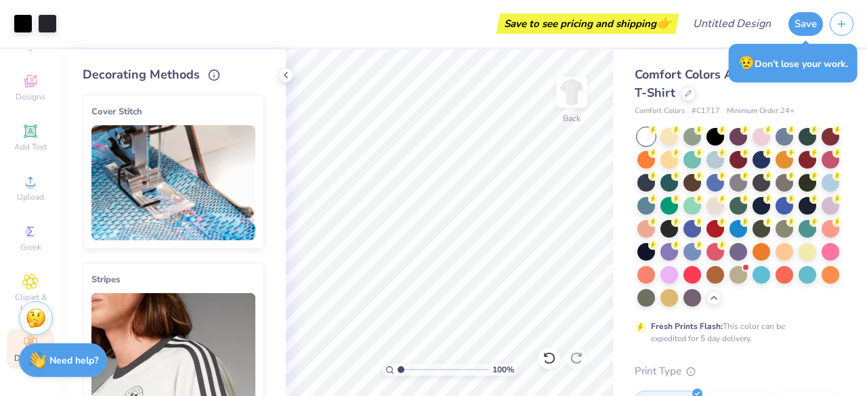
scroll to position [16, 0]
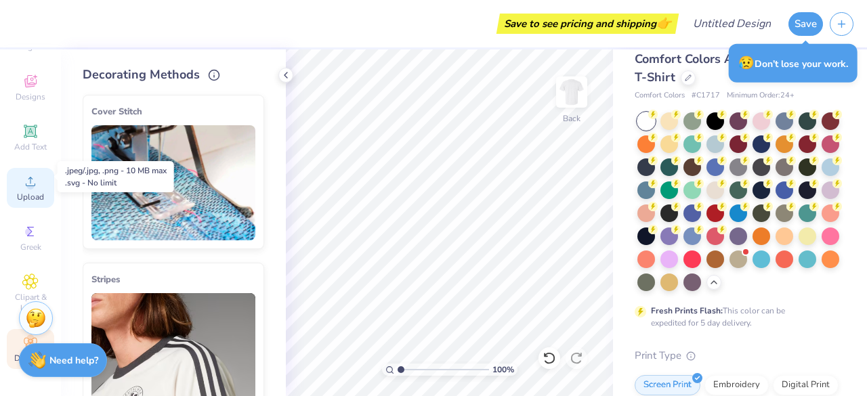
click at [26, 177] on icon at bounding box center [30, 181] width 9 height 9
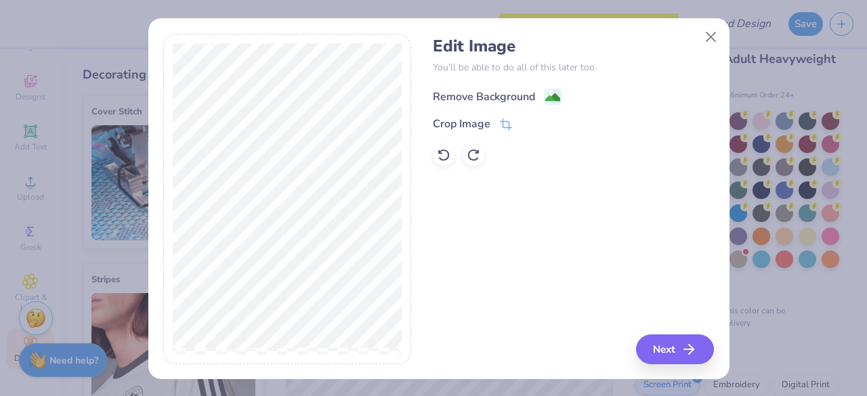
click at [480, 98] on div "Remove Background" at bounding box center [484, 97] width 102 height 16
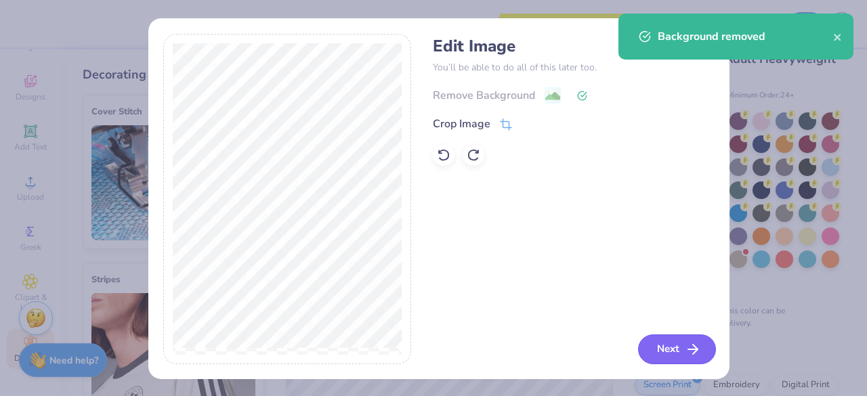
click at [667, 352] on button "Next" at bounding box center [677, 350] width 78 height 30
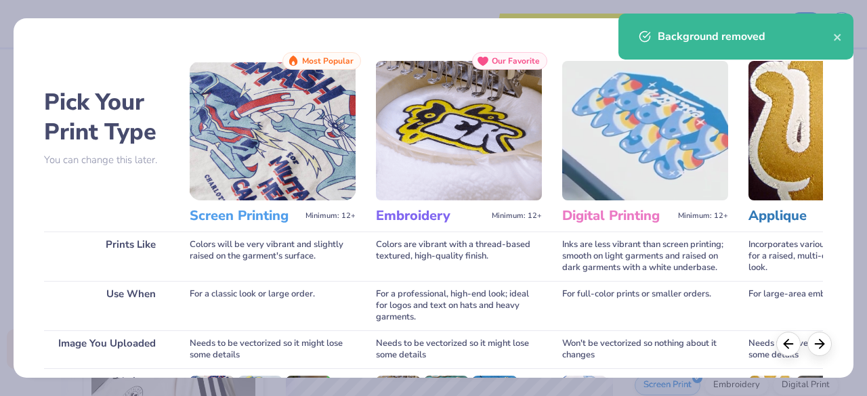
scroll to position [211, 0]
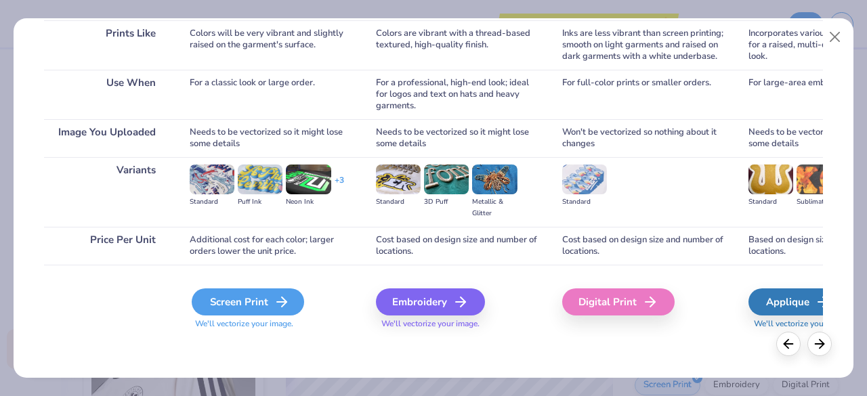
click at [242, 299] on div "Screen Print" at bounding box center [248, 302] width 112 height 27
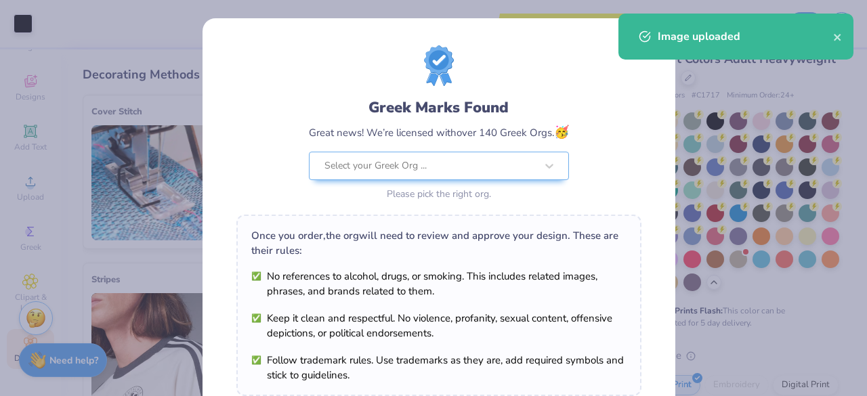
click at [527, 324] on li "Keep it clean and respectful. No violence, profanity, sexual content, offensive…" at bounding box center [438, 326] width 375 height 30
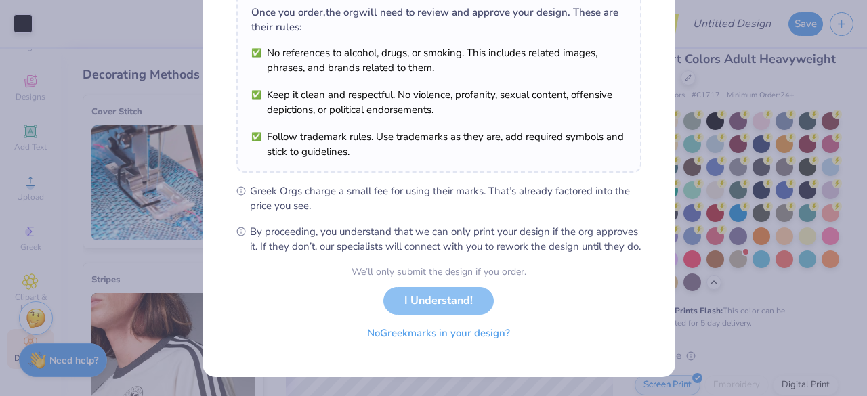
scroll to position [238, 0]
click at [425, 330] on button "No Greek marks in your design?" at bounding box center [439, 334] width 166 height 28
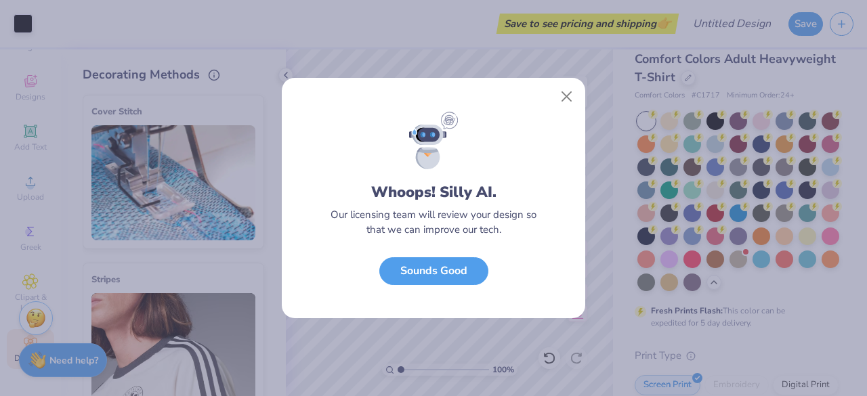
scroll to position [0, 0]
click at [437, 273] on button "Sounds Good" at bounding box center [433, 268] width 109 height 28
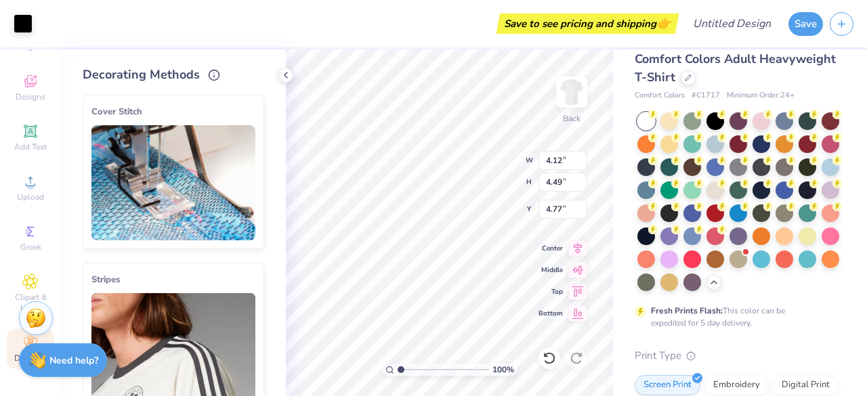
type input "4.12"
type input "4.49"
type input "3.72"
click at [615, 111] on div "Comfort Colors Adult Heavyweight T-Shirt Comfort Colors # C1717 Minimum Order: …" at bounding box center [740, 401] width 254 height 734
click at [568, 99] on img at bounding box center [572, 92] width 54 height 54
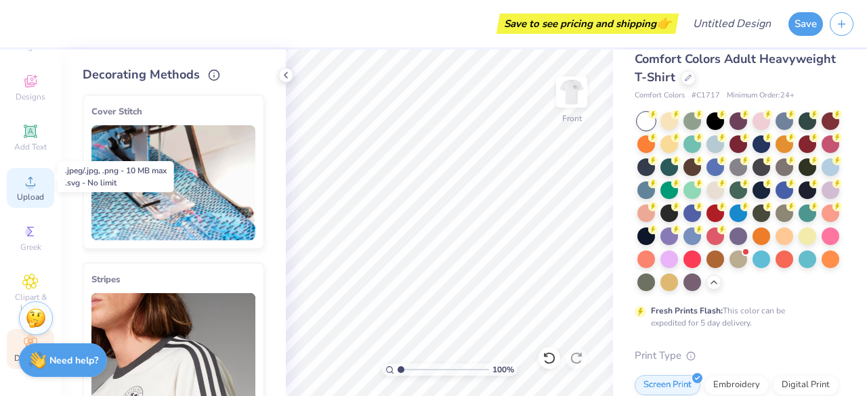
click at [26, 180] on div "Upload" at bounding box center [30, 188] width 47 height 40
click at [28, 173] on icon at bounding box center [30, 181] width 16 height 16
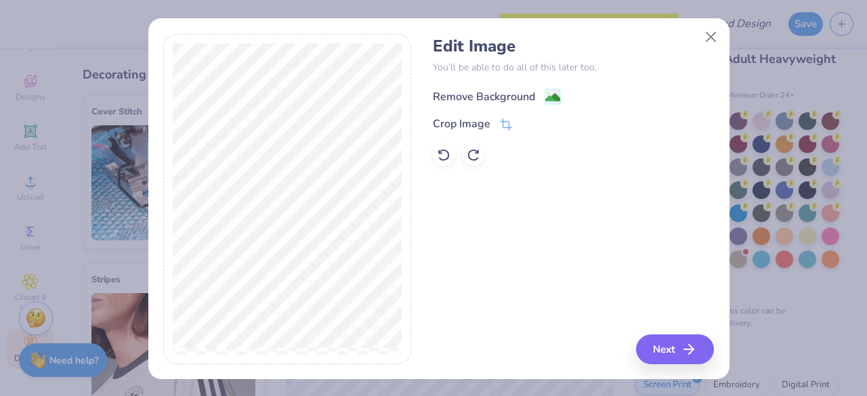
click at [521, 91] on div "Remove Background" at bounding box center [484, 97] width 102 height 16
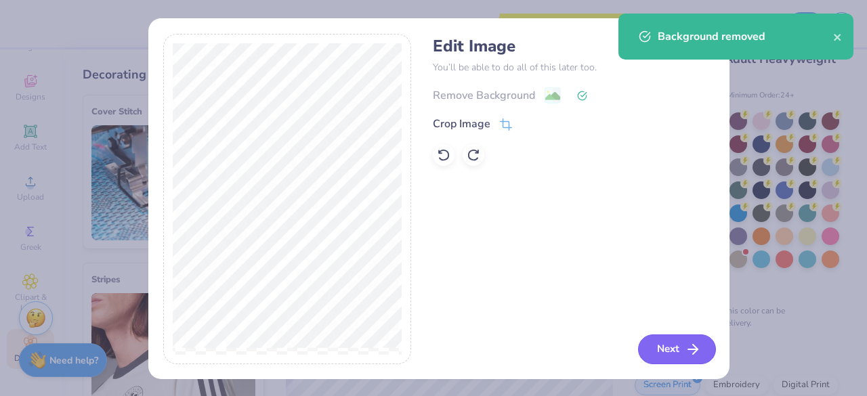
click at [653, 347] on button "Next" at bounding box center [677, 350] width 78 height 30
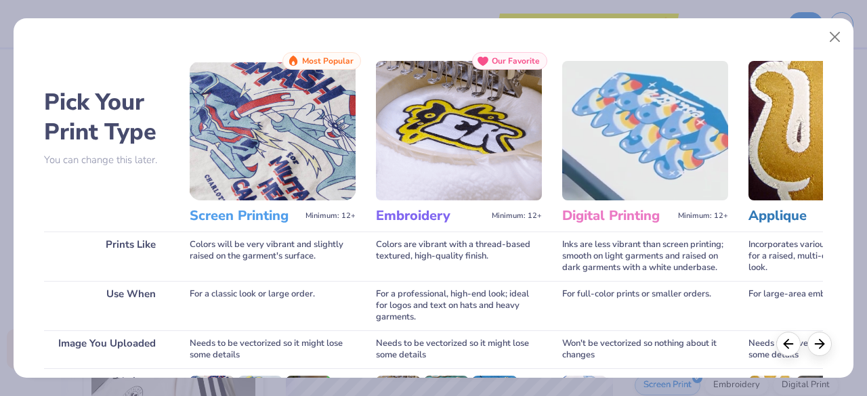
scroll to position [211, 0]
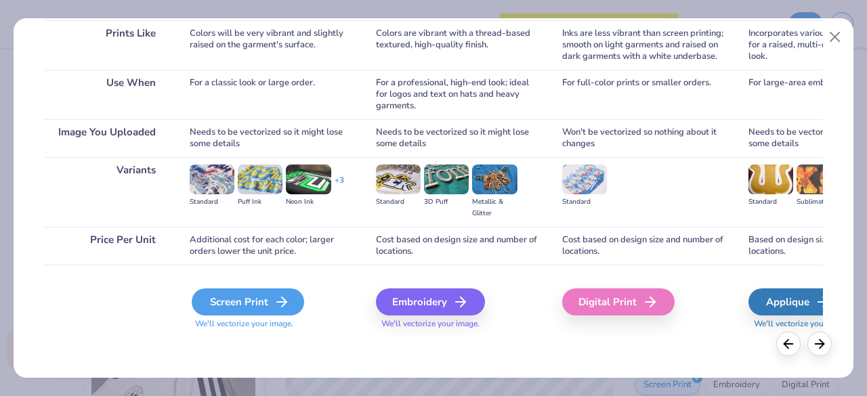
click at [236, 310] on div "Screen Print" at bounding box center [248, 302] width 112 height 27
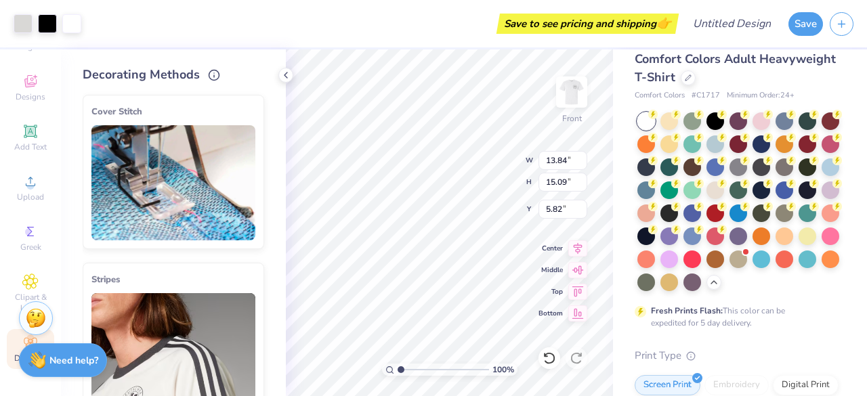
type input "13.84"
type input "15.09"
type input "4.39"
click at [578, 102] on img at bounding box center [572, 92] width 54 height 54
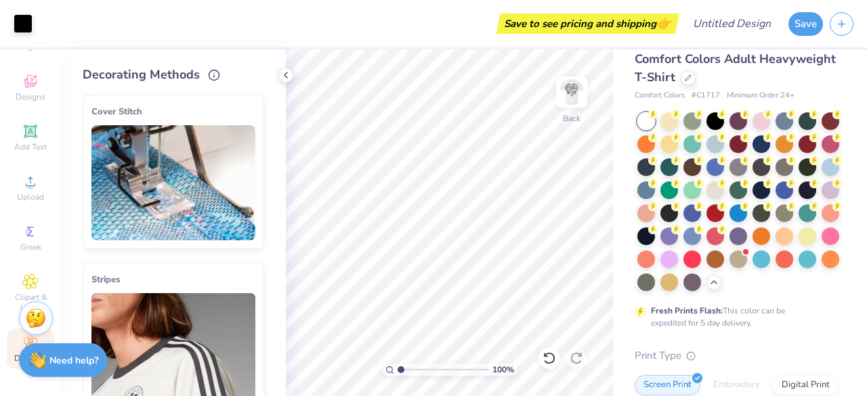
click at [578, 102] on img at bounding box center [571, 92] width 27 height 27
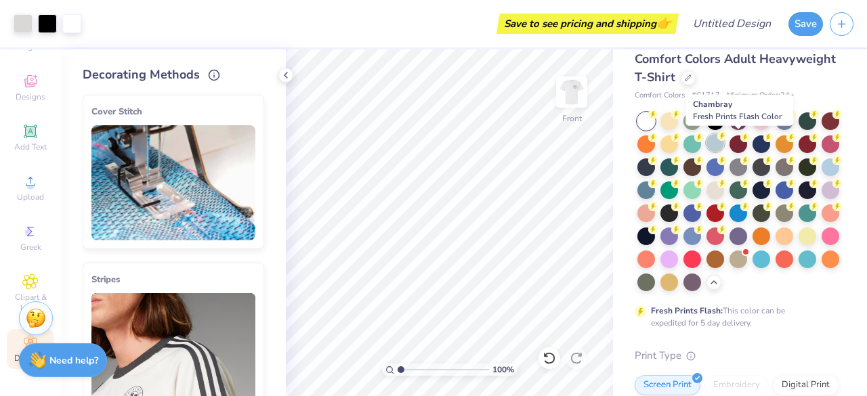
click at [727, 140] on icon at bounding box center [722, 135] width 9 height 9
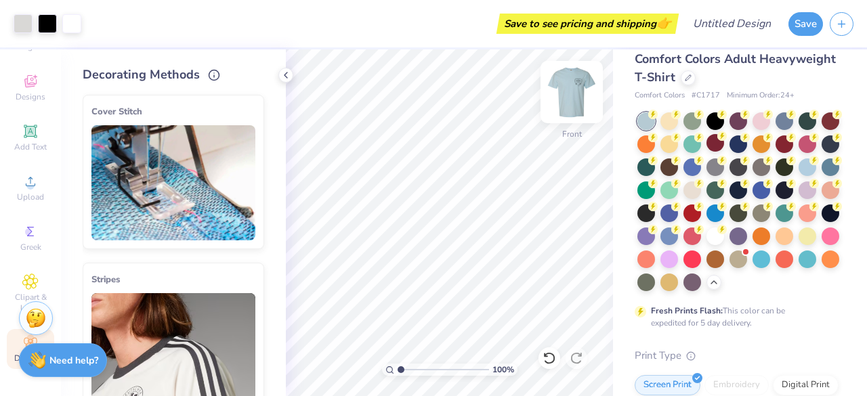
click at [570, 100] on img at bounding box center [572, 92] width 54 height 54
click at [570, 100] on img at bounding box center [571, 92] width 27 height 27
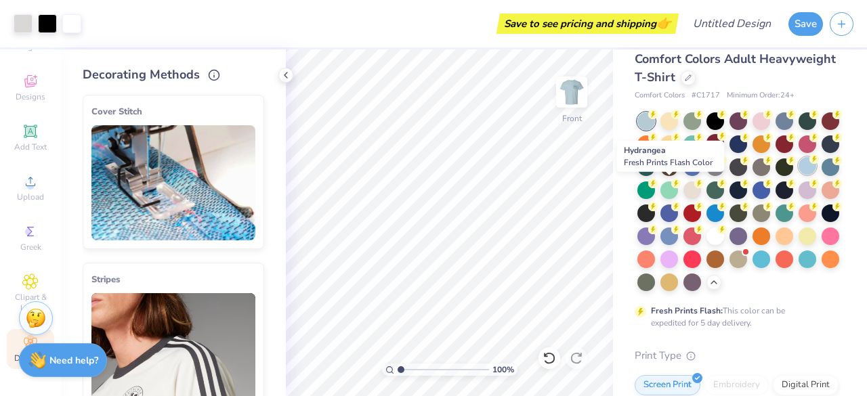
click at [799, 175] on div at bounding box center [808, 166] width 18 height 18
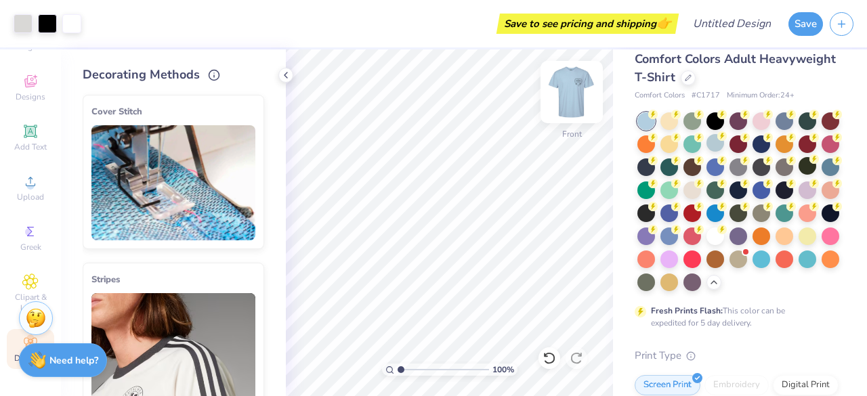
click at [574, 89] on img at bounding box center [572, 92] width 54 height 54
click at [574, 89] on img at bounding box center [571, 92] width 27 height 27
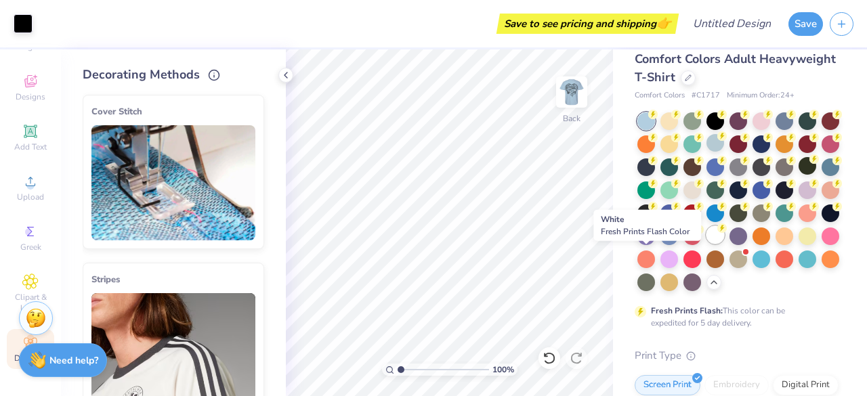
click at [707, 244] on div at bounding box center [716, 235] width 18 height 18
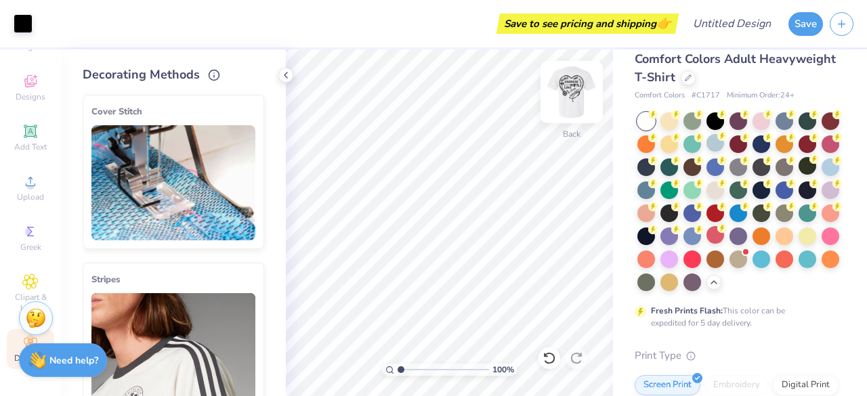
click at [568, 88] on img at bounding box center [572, 92] width 54 height 54
click at [570, 102] on img at bounding box center [572, 92] width 54 height 54
click at [571, 85] on img at bounding box center [572, 92] width 54 height 54
click at [564, 97] on img at bounding box center [572, 92] width 54 height 54
click at [285, 76] on polyline at bounding box center [286, 74] width 3 height 5
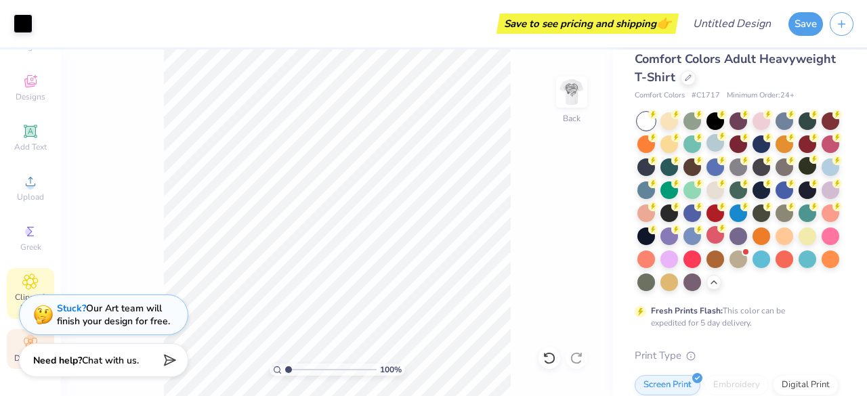
click at [22, 276] on icon at bounding box center [30, 282] width 16 height 16
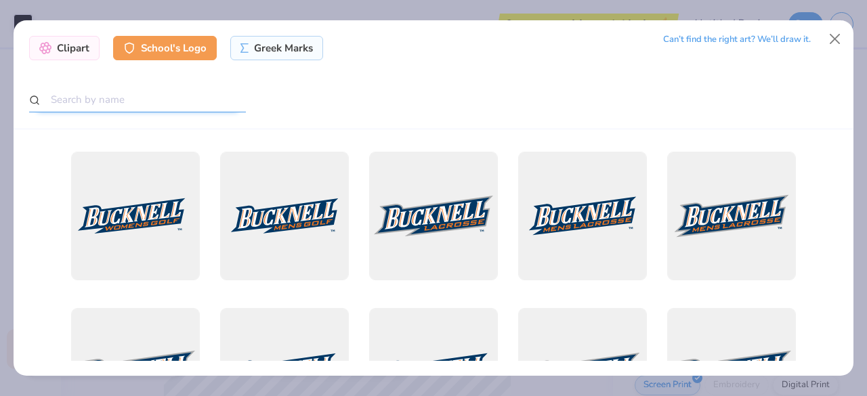
click at [127, 101] on input "text" at bounding box center [137, 99] width 217 height 25
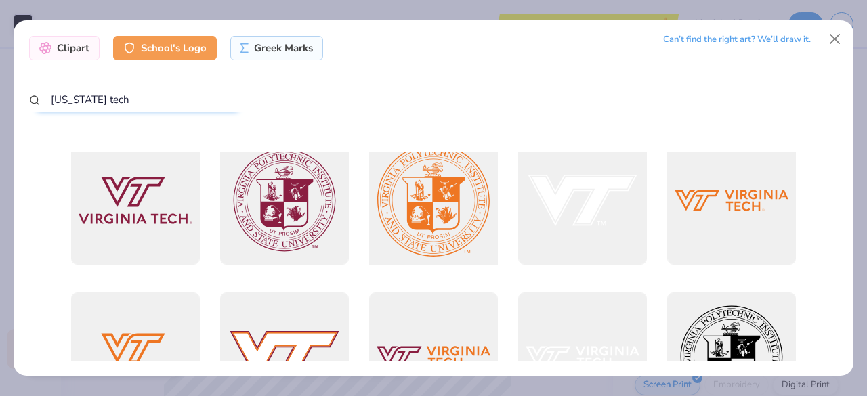
scroll to position [11, 0]
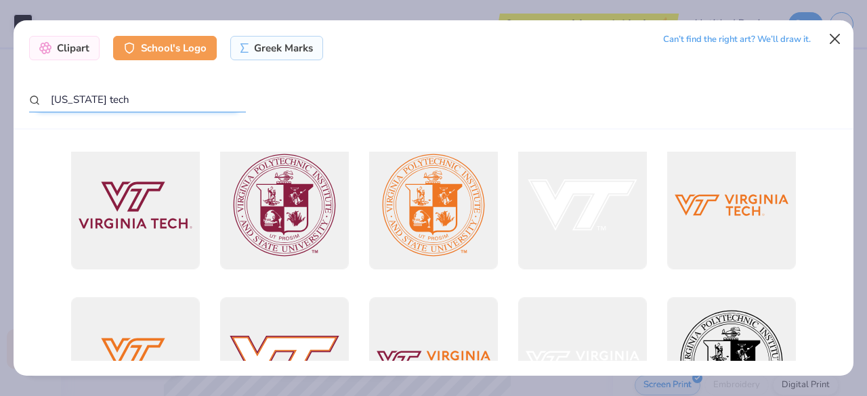
type input "[US_STATE] tech"
click at [839, 39] on button "Close" at bounding box center [836, 39] width 26 height 26
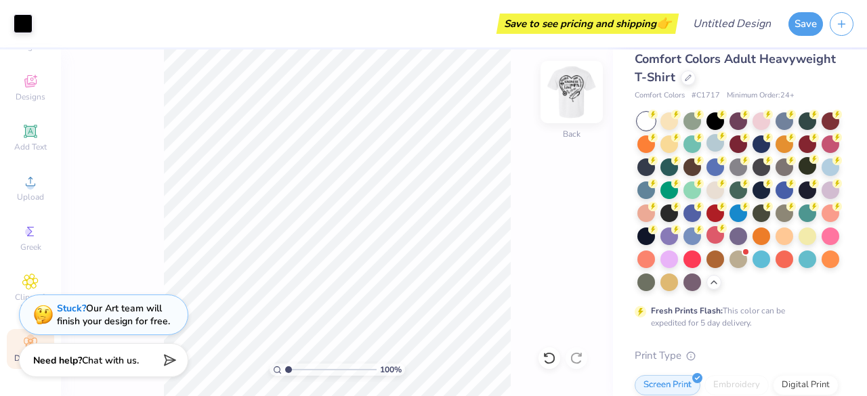
click at [560, 94] on img at bounding box center [572, 92] width 54 height 54
click at [577, 87] on img at bounding box center [572, 92] width 54 height 54
click at [577, 87] on img at bounding box center [571, 92] width 27 height 27
click at [579, 91] on img at bounding box center [572, 92] width 54 height 54
click at [566, 91] on img at bounding box center [572, 92] width 54 height 54
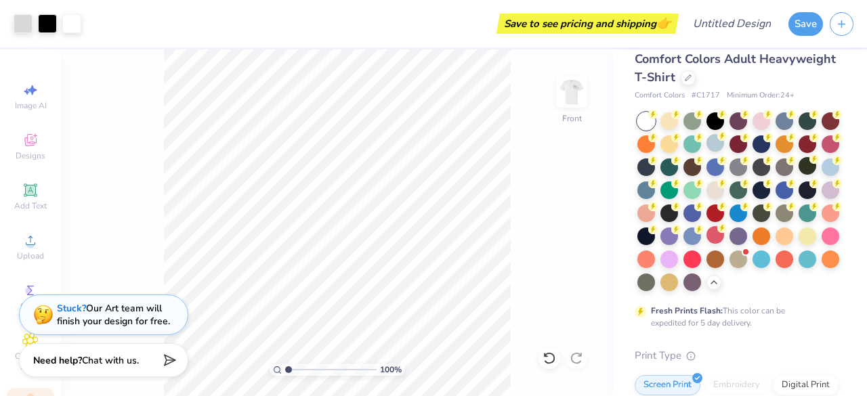
scroll to position [70, 0]
click at [117, 226] on div "100 % Front" at bounding box center [337, 222] width 552 height 347
click at [95, 254] on div "100 % Front" at bounding box center [337, 222] width 552 height 347
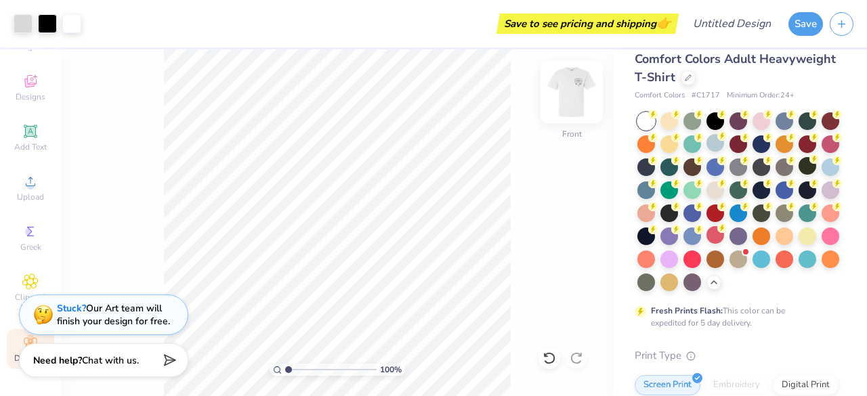
click at [566, 97] on img at bounding box center [572, 92] width 54 height 54
click at [566, 97] on img at bounding box center [571, 92] width 27 height 27
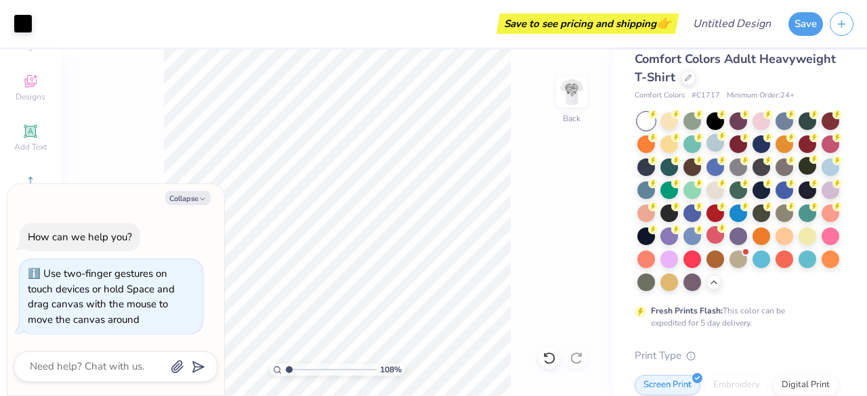
type input "1.09499017162076"
click at [77, 154] on div "109 % Back" at bounding box center [337, 222] width 552 height 347
click at [196, 200] on button "Collapse" at bounding box center [187, 198] width 45 height 14
type textarea "x"
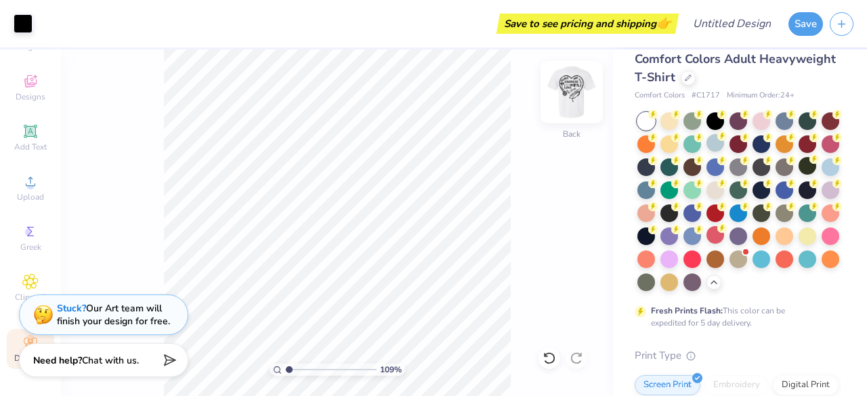
click at [568, 93] on img at bounding box center [572, 92] width 54 height 54
click at [580, 89] on img at bounding box center [572, 92] width 54 height 54
click at [566, 96] on img at bounding box center [572, 92] width 54 height 54
click at [571, 79] on img at bounding box center [572, 92] width 54 height 54
click at [579, 89] on img at bounding box center [572, 92] width 54 height 54
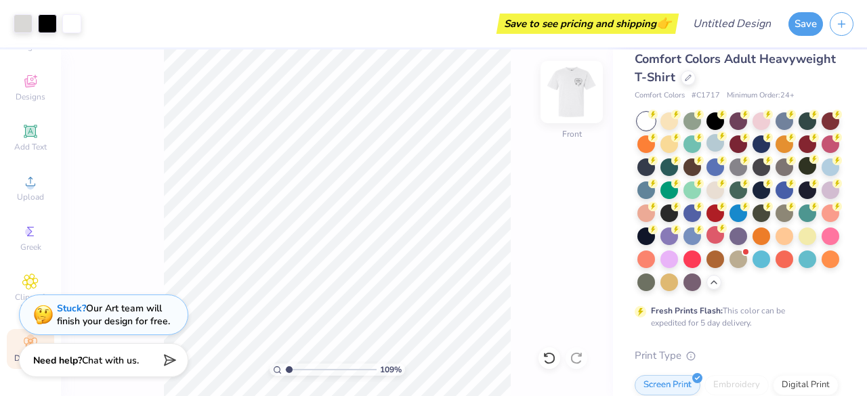
click at [575, 99] on img at bounding box center [572, 92] width 54 height 54
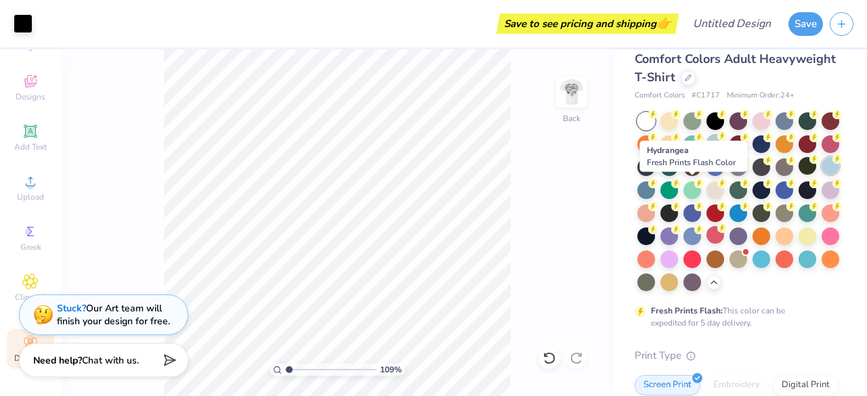
click at [822, 175] on div at bounding box center [831, 166] width 18 height 18
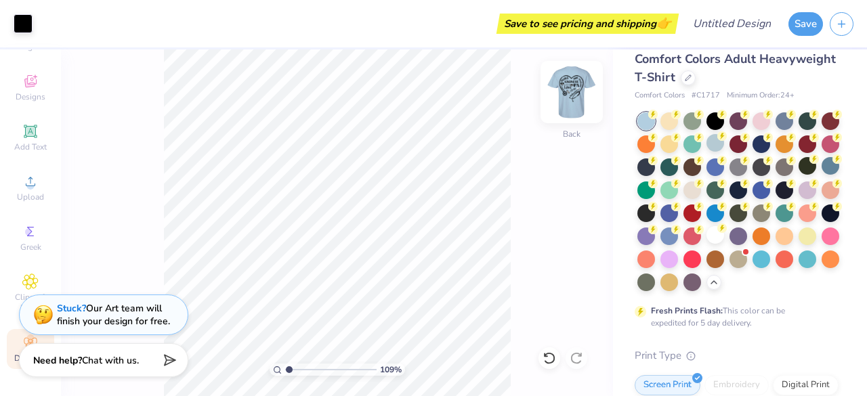
click at [582, 100] on img at bounding box center [572, 92] width 54 height 54
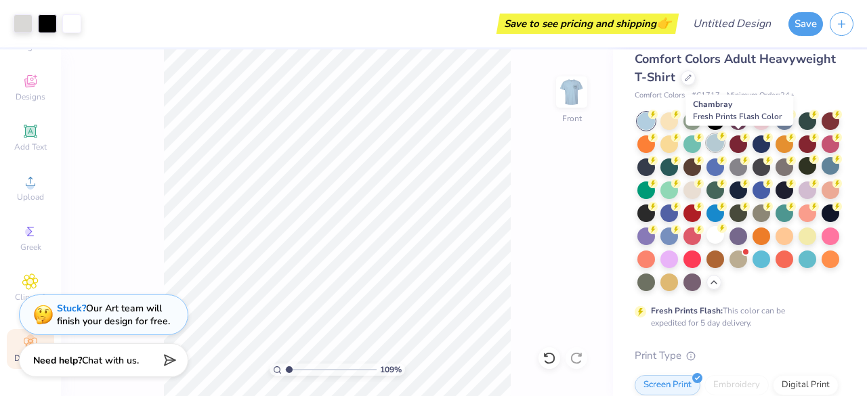
click at [724, 141] on div at bounding box center [716, 143] width 18 height 18
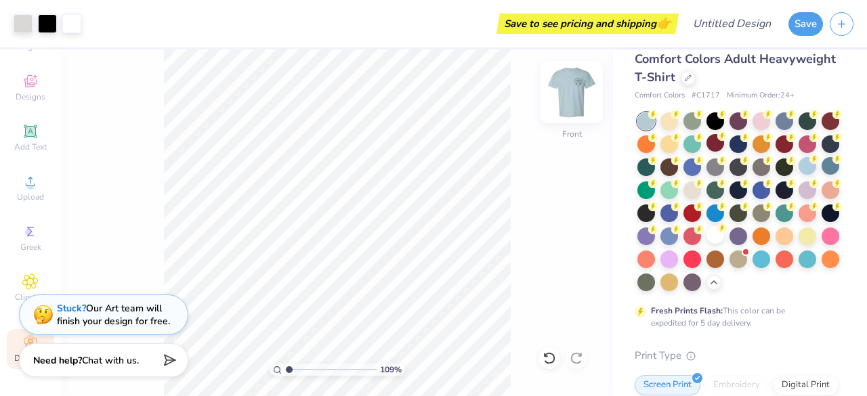
click at [581, 98] on img at bounding box center [572, 92] width 54 height 54
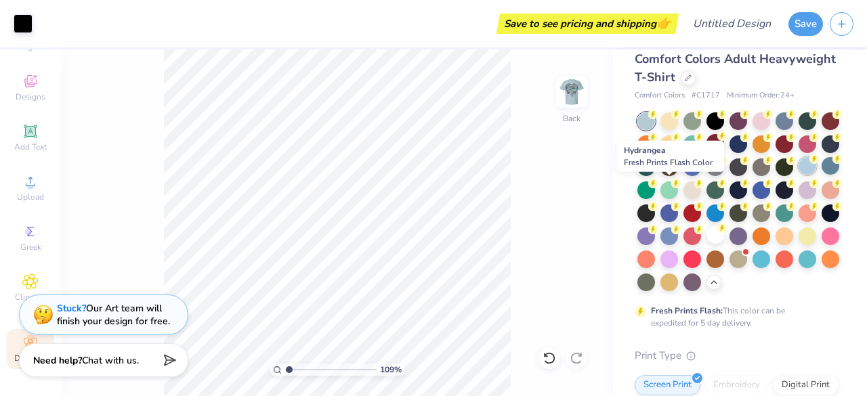
click at [799, 175] on div at bounding box center [808, 166] width 18 height 18
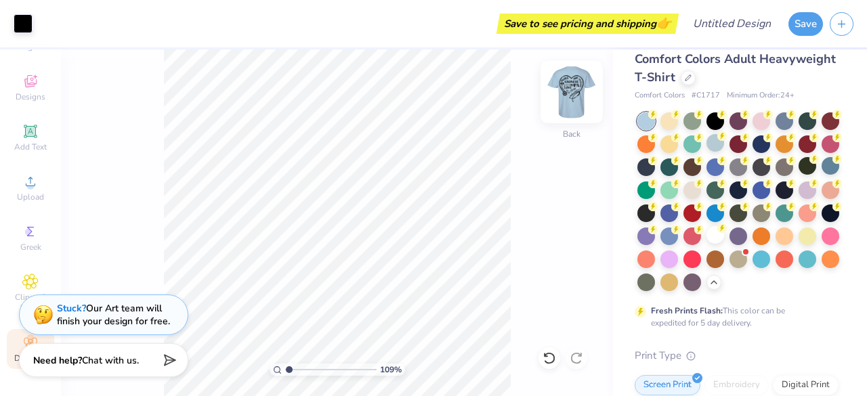
click at [568, 100] on img at bounding box center [572, 92] width 54 height 54
click at [579, 89] on img at bounding box center [572, 92] width 54 height 54
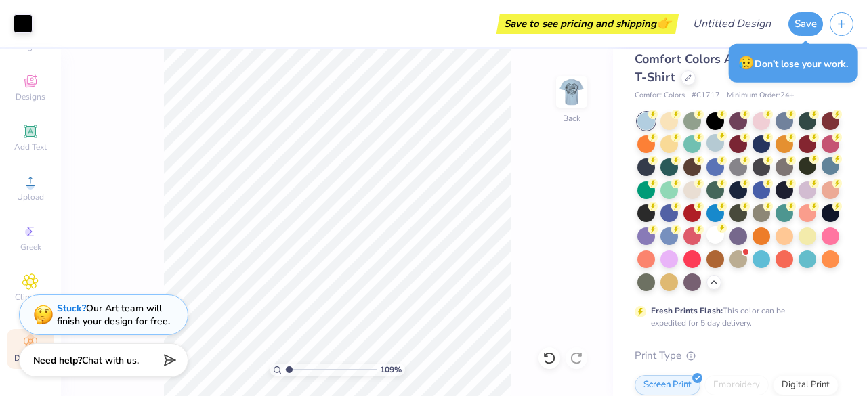
type input "1.09499017162076"
